Goal: Task Accomplishment & Management: Use online tool/utility

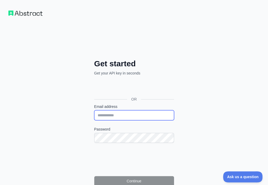
click at [94, 110] on input "Email address" at bounding box center [134, 115] width 80 height 10
paste input "**********"
type input "**********"
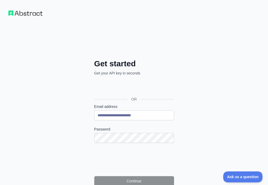
click at [94, 126] on label "Password" at bounding box center [134, 128] width 80 height 5
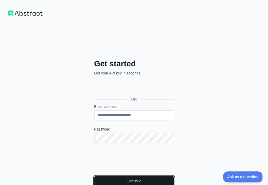
click at [100, 176] on button "Continue" at bounding box center [134, 181] width 80 height 10
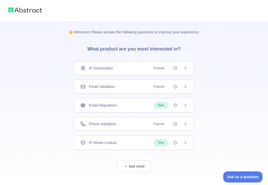
click at [129, 84] on div "Email Validation Popular" at bounding box center [133, 86] width 107 height 5
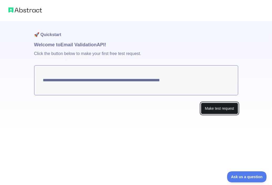
click at [220, 108] on button "Make test request" at bounding box center [219, 109] width 37 height 12
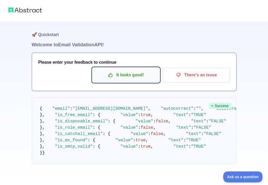
click at [124, 74] on p "It looks good!" at bounding box center [126, 74] width 59 height 9
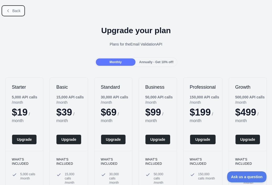
click at [19, 10] on span "Back" at bounding box center [16, 11] width 8 height 4
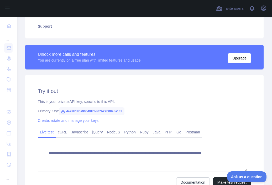
scroll to position [131, 0]
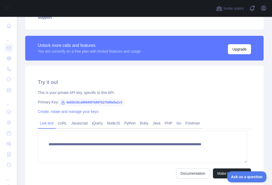
click at [106, 102] on span "4a92b18ca9064f87b867b27b08a5a1c3" at bounding box center [92, 102] width 66 height 8
copy span "4a92b18ca9064f87b867b27b08a5a1c3"
